Goal: Information Seeking & Learning: Learn about a topic

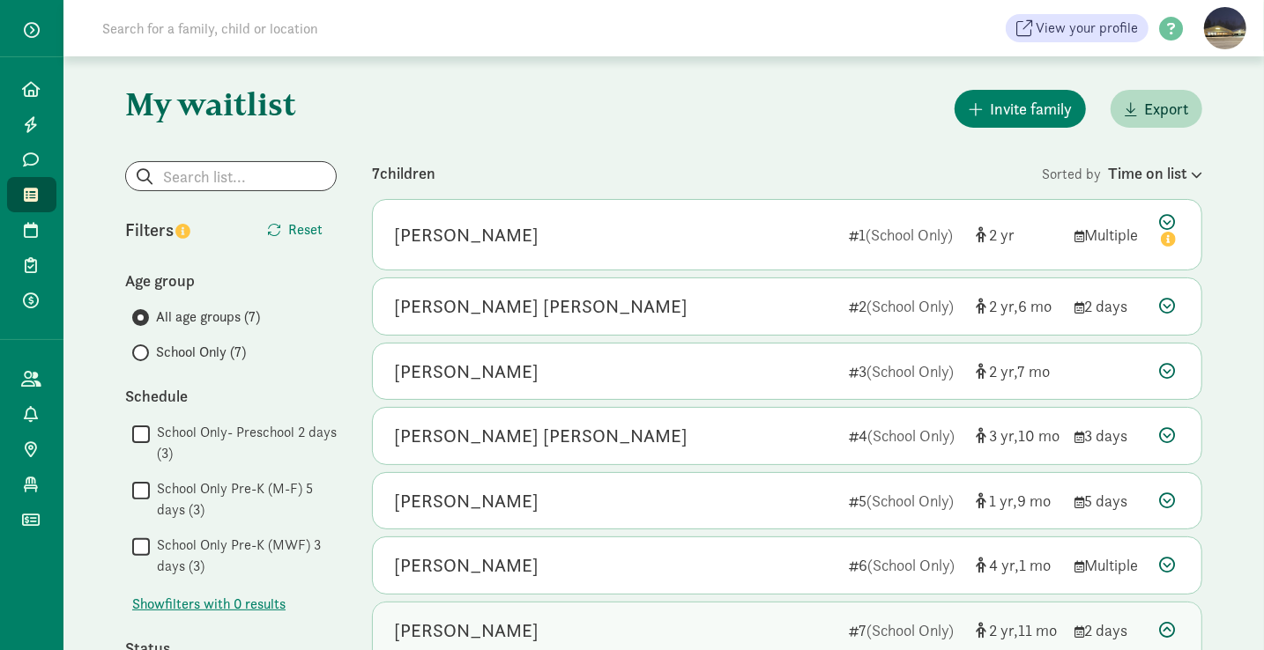
scroll to position [53, 0]
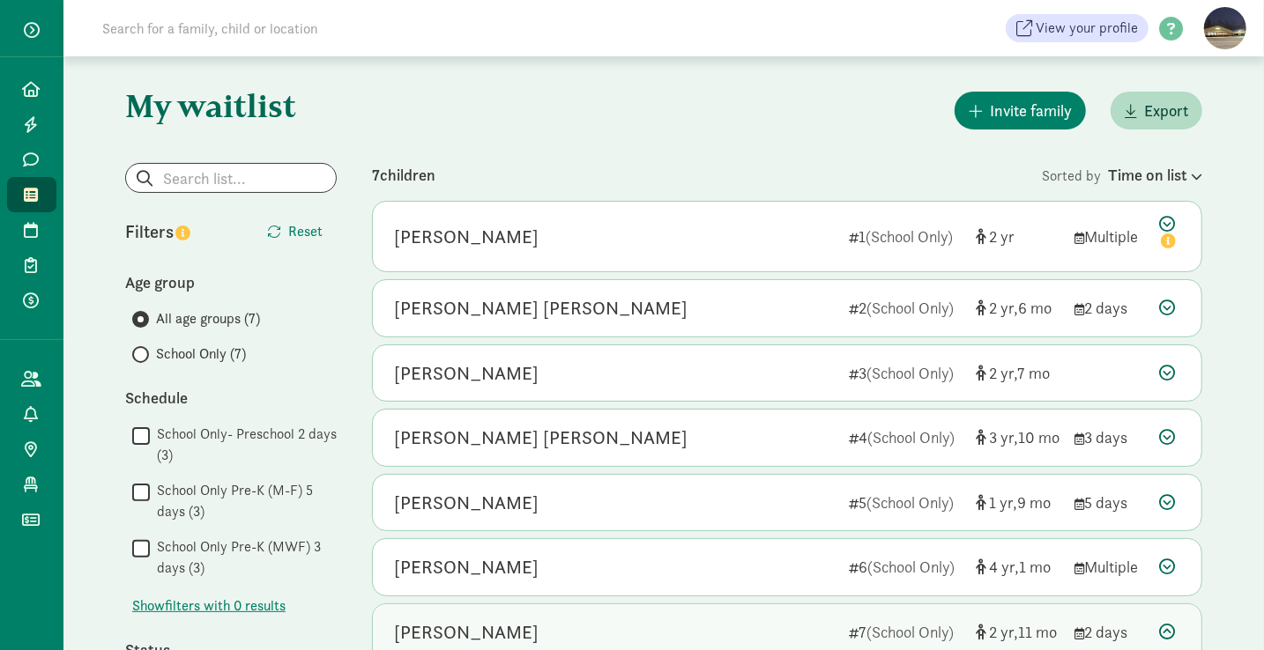
click at [27, 190] on icon at bounding box center [32, 195] width 14 height 16
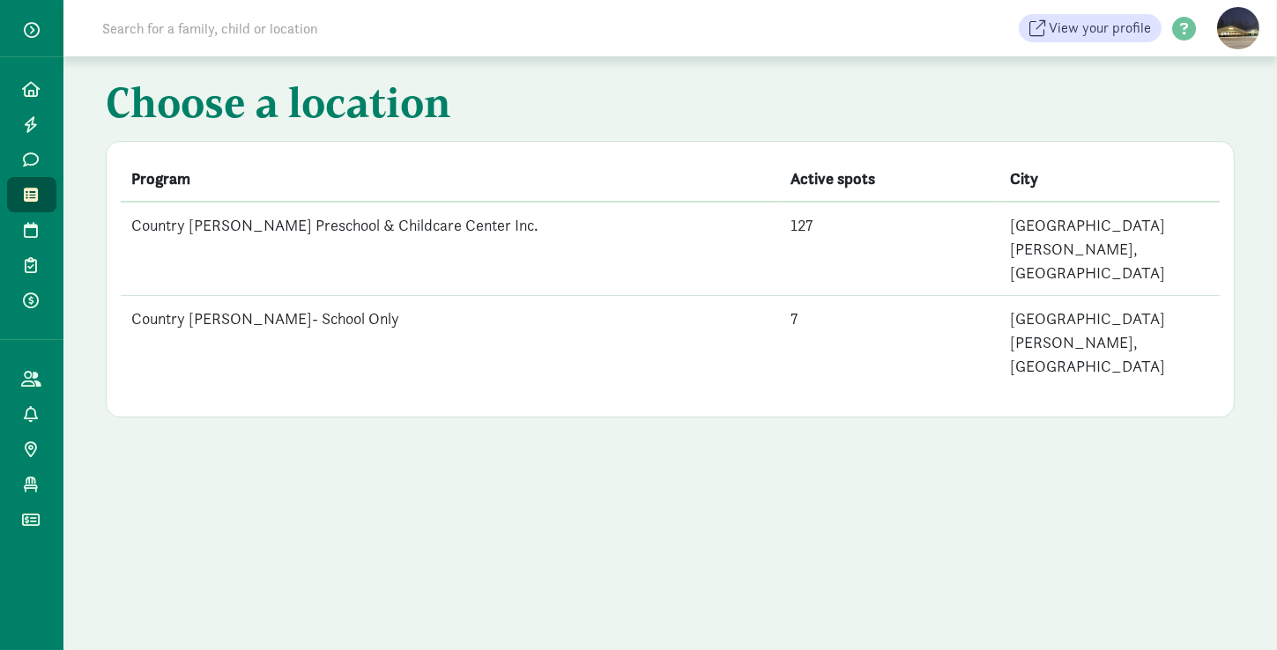
click at [256, 296] on td "Country [PERSON_NAME]- School Only" at bounding box center [450, 342] width 659 height 93
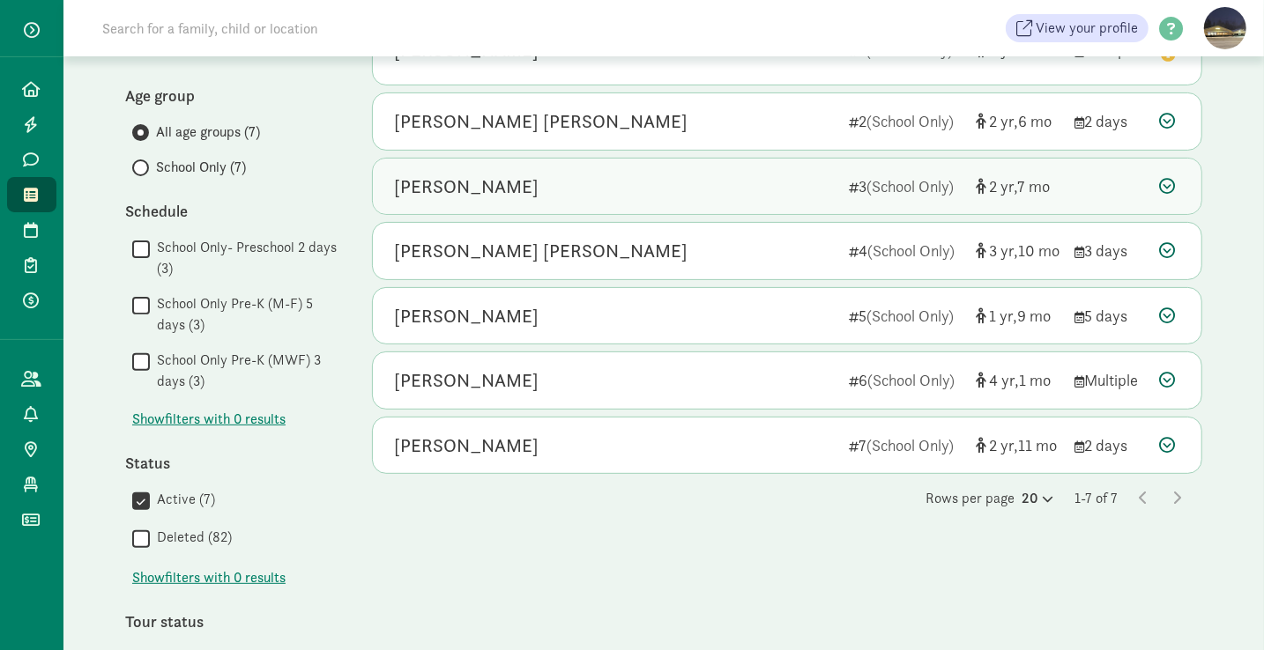
scroll to position [242, 0]
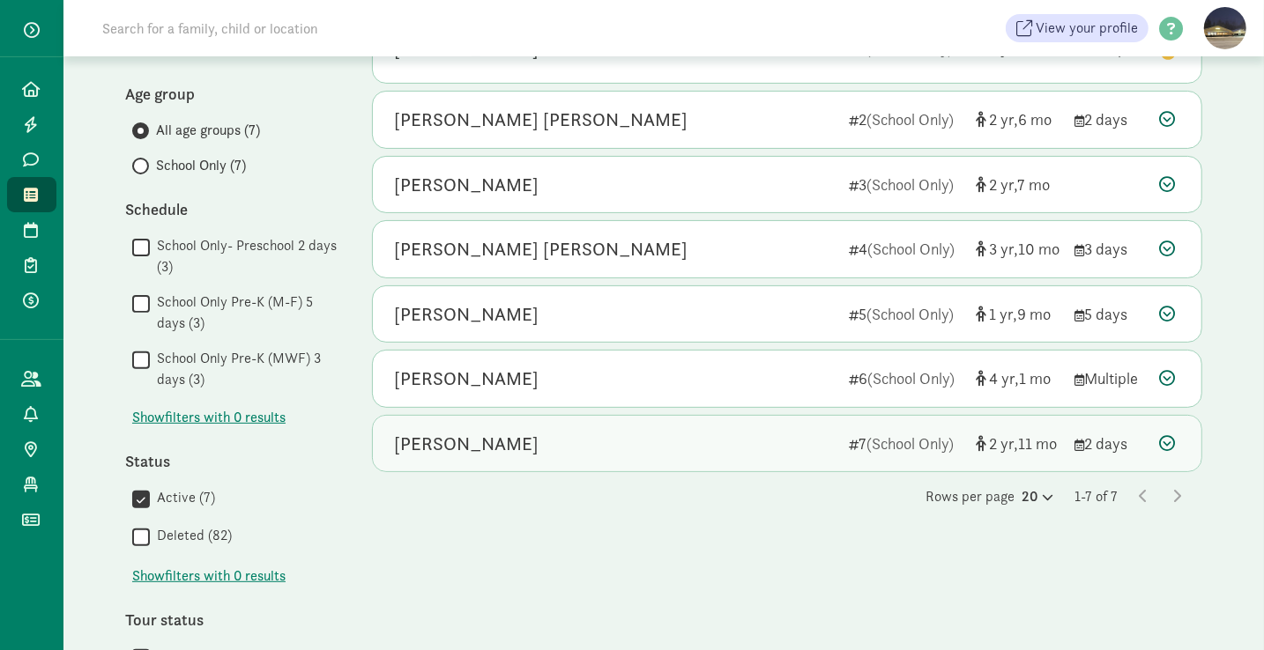
click at [535, 443] on div "[PERSON_NAME]" at bounding box center [614, 444] width 441 height 28
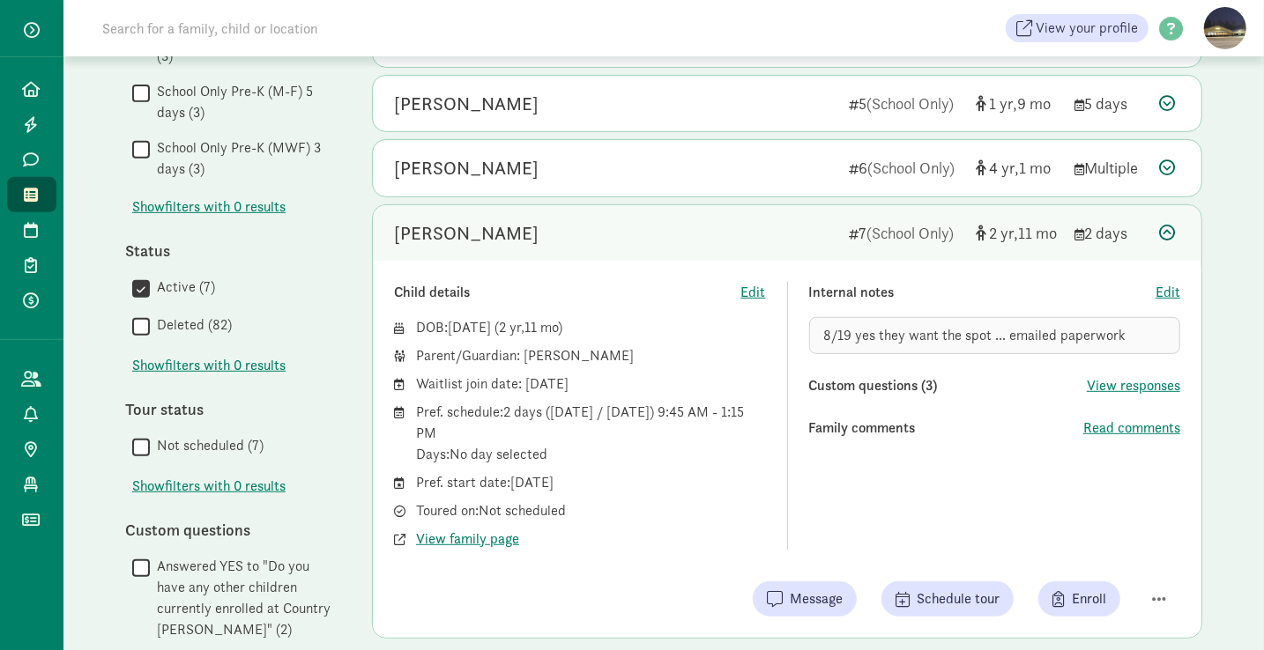
scroll to position [453, 0]
click at [466, 542] on span "View family page" at bounding box center [467, 538] width 103 height 21
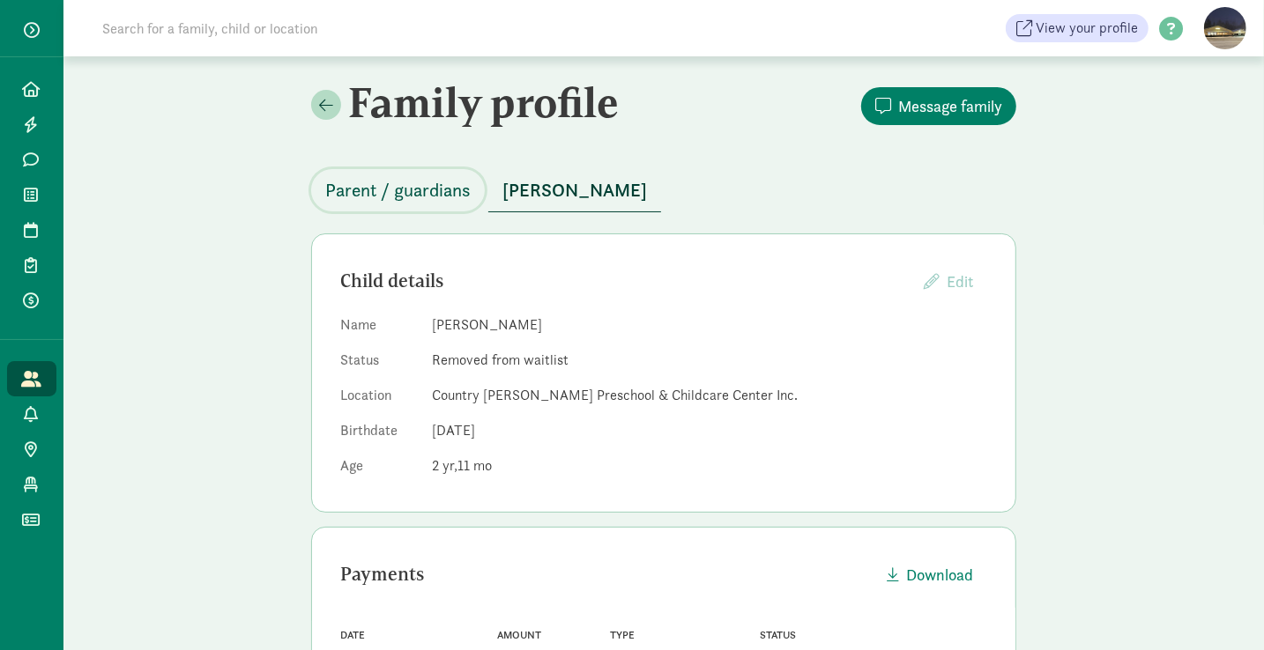
click at [398, 209] on button "Parent / guardians" at bounding box center [398, 190] width 174 height 42
